Goal: Obtain resource: Obtain resource

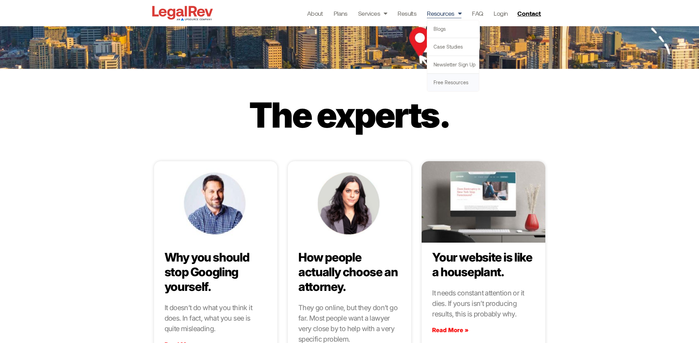
click at [452, 80] on link "Free Resources" at bounding box center [453, 82] width 52 height 17
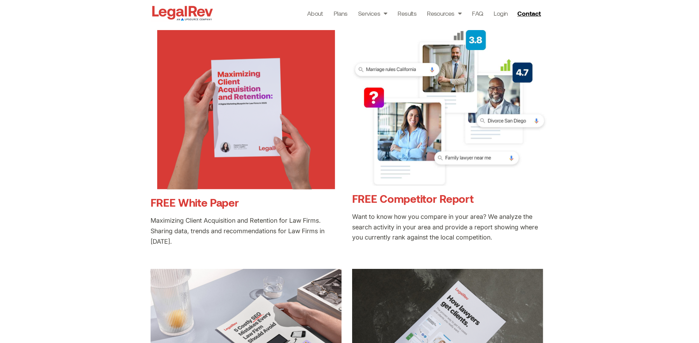
scroll to position [148, 0]
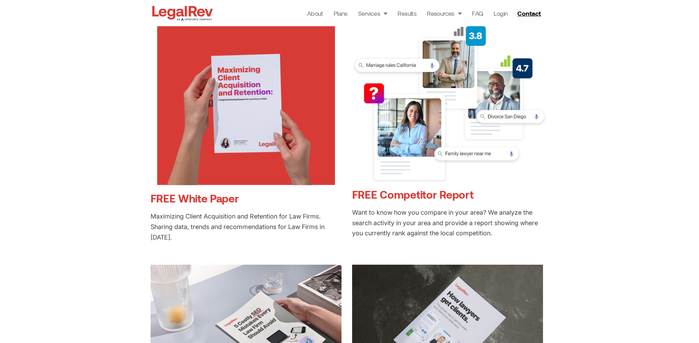
click at [419, 195] on link "FREE Competitor Report" at bounding box center [413, 194] width 122 height 13
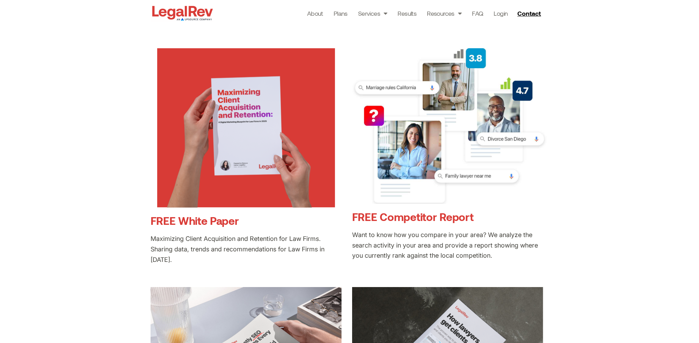
scroll to position [128, 0]
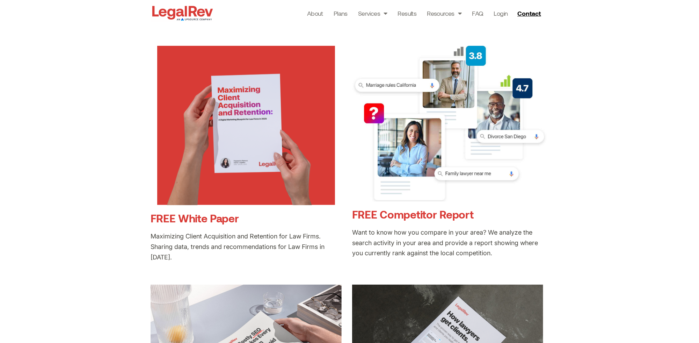
click at [202, 221] on link "FREE White Paper" at bounding box center [195, 217] width 88 height 13
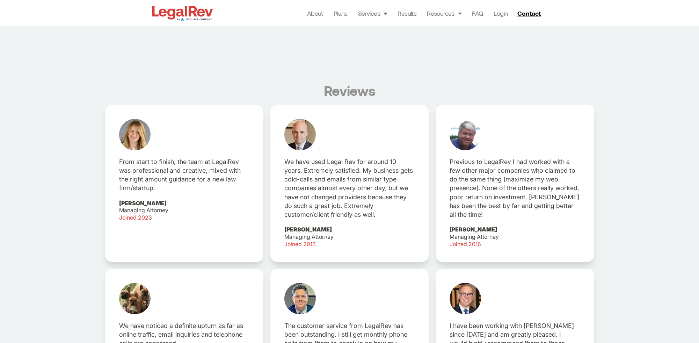
scroll to position [1246, 0]
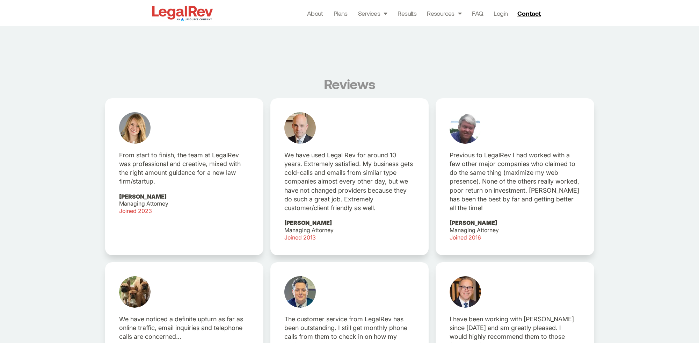
click at [302, 143] on div "We have used Legal Rev for around 10 years. Extremely satisfied. My business ge…" at bounding box center [350, 176] width 158 height 157
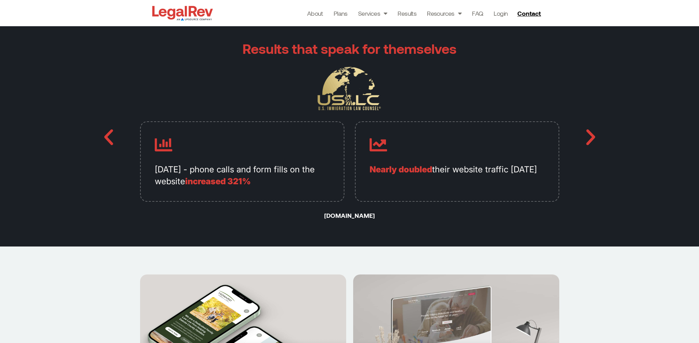
scroll to position [1674, 0]
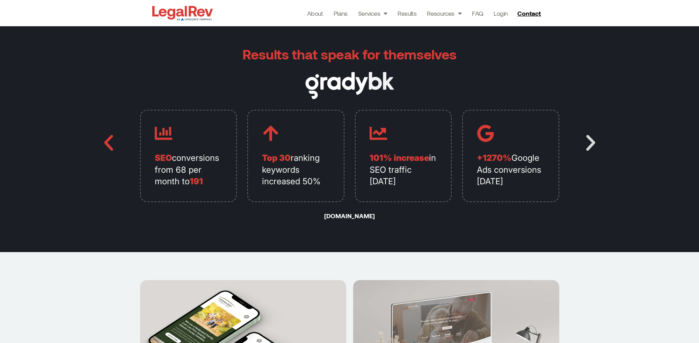
click at [593, 142] on icon "Next slide" at bounding box center [591, 142] width 21 height 21
click at [592, 141] on icon "Next slide" at bounding box center [591, 142] width 21 height 21
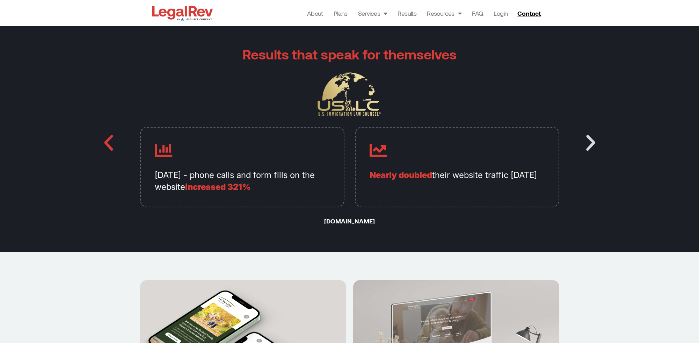
click at [592, 141] on icon "Next slide" at bounding box center [591, 142] width 21 height 21
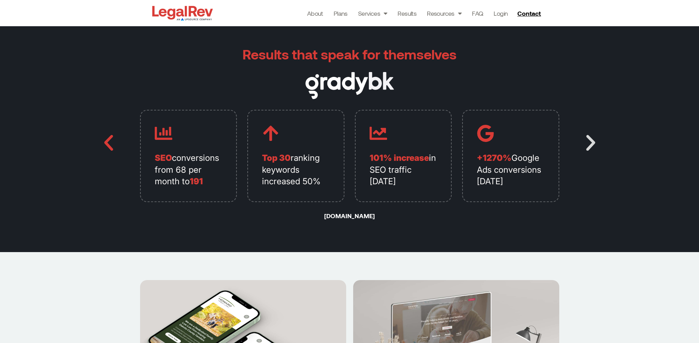
click at [592, 141] on icon "Next slide" at bounding box center [591, 142] width 21 height 21
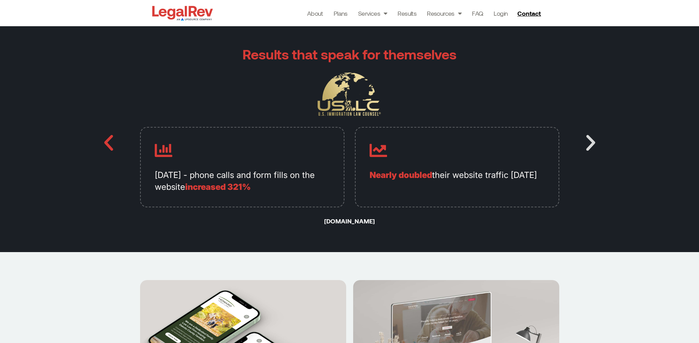
click at [592, 141] on icon "Next slide" at bounding box center [591, 142] width 21 height 21
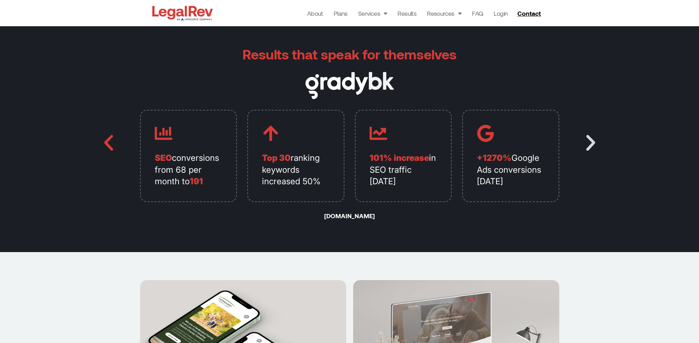
click at [592, 141] on icon "Next slide" at bounding box center [591, 142] width 21 height 21
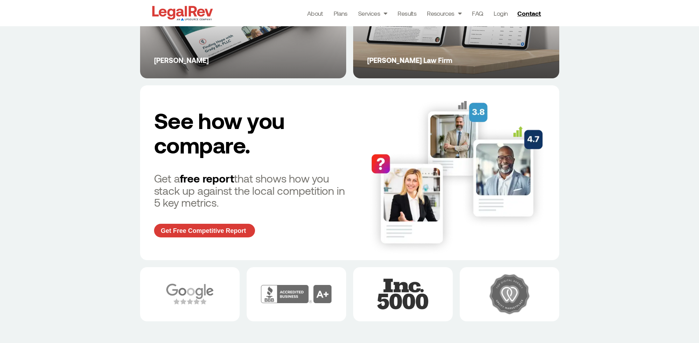
scroll to position [2155, 0]
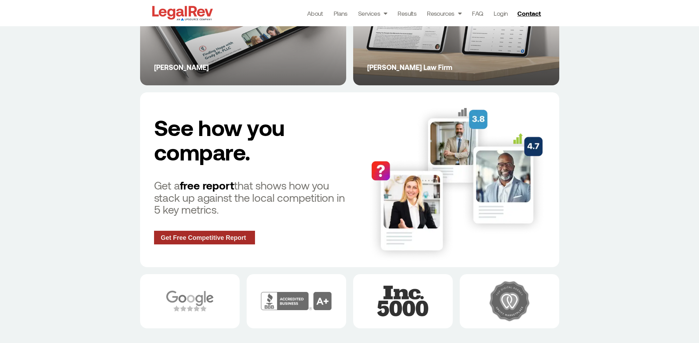
click at [175, 235] on span "Get Free Competitive Report" at bounding box center [203, 238] width 85 height 6
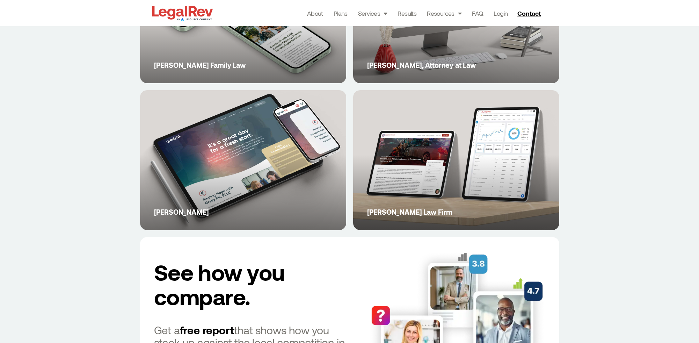
scroll to position [2012, 0]
